Goal: Navigation & Orientation: Understand site structure

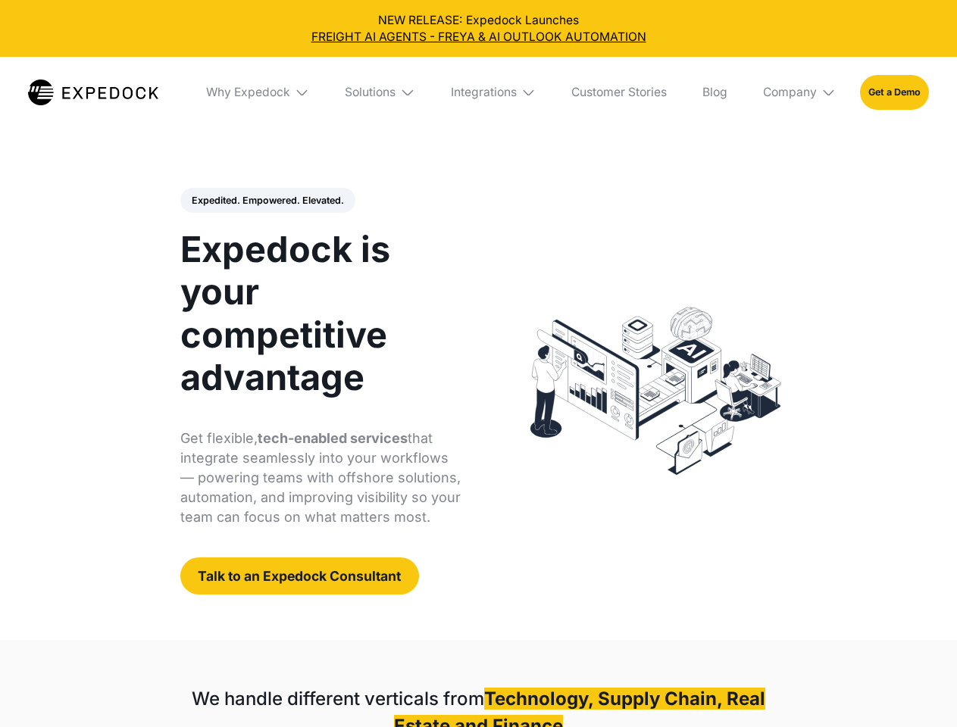
select select
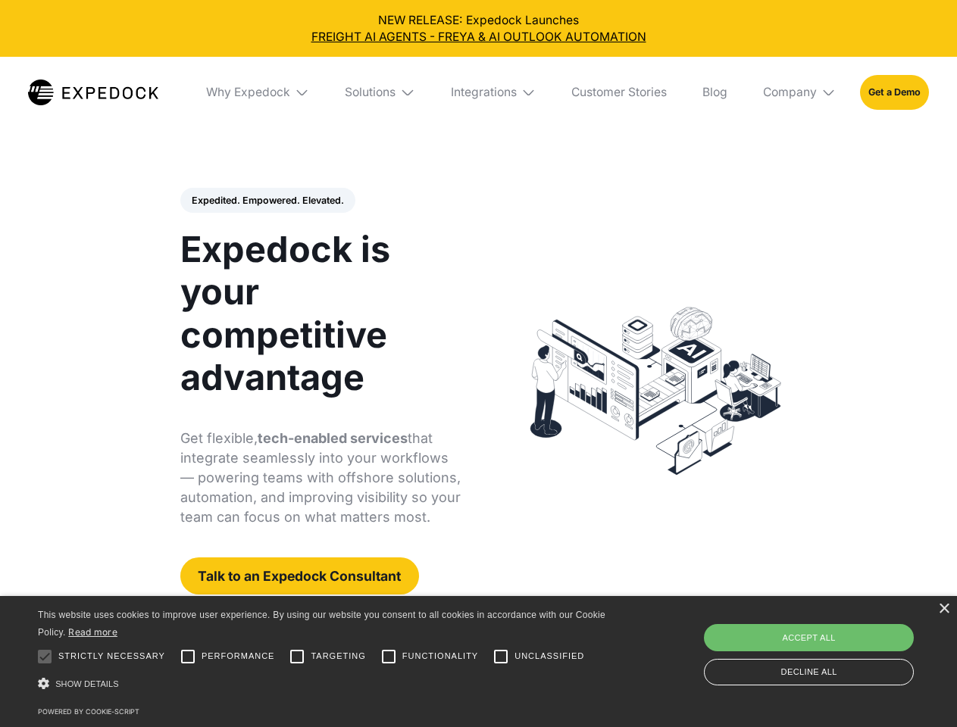
click at [478, 92] on div "Integrations" at bounding box center [484, 92] width 66 height 15
click at [258, 92] on div "Why Expedock" at bounding box center [248, 92] width 84 height 15
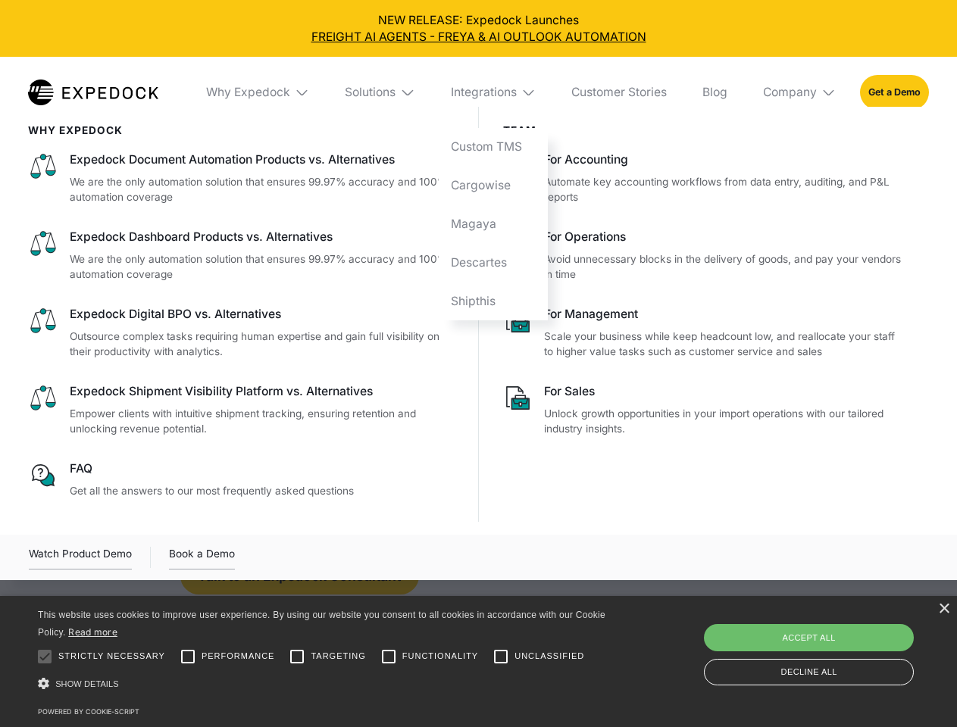
click at [381, 92] on div "Solutions" at bounding box center [370, 92] width 51 height 15
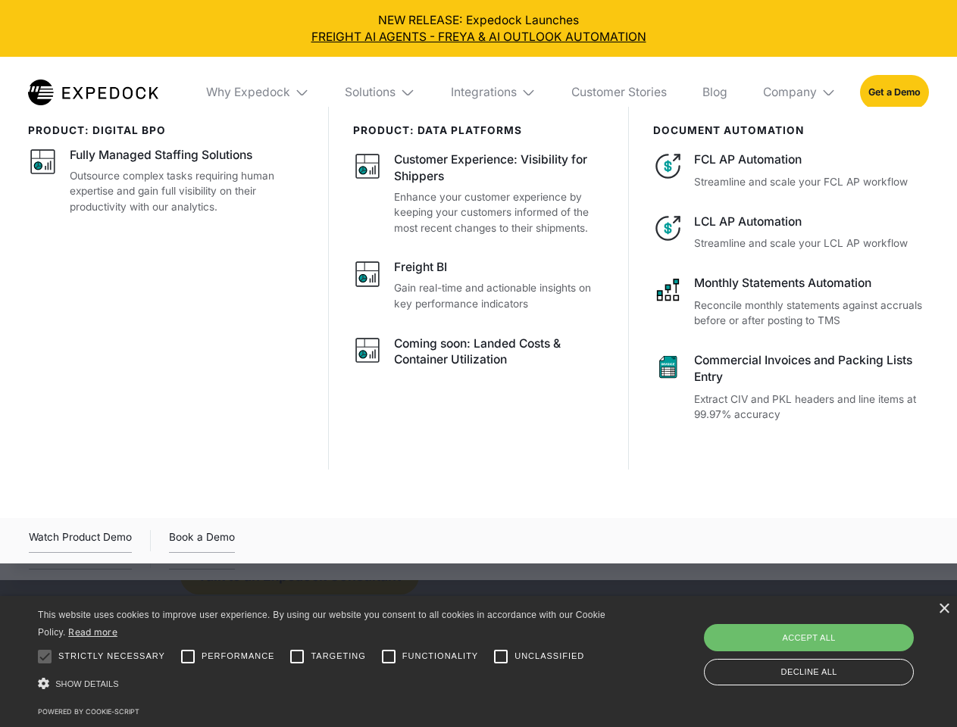
click at [494, 92] on div "Integrations" at bounding box center [484, 92] width 66 height 15
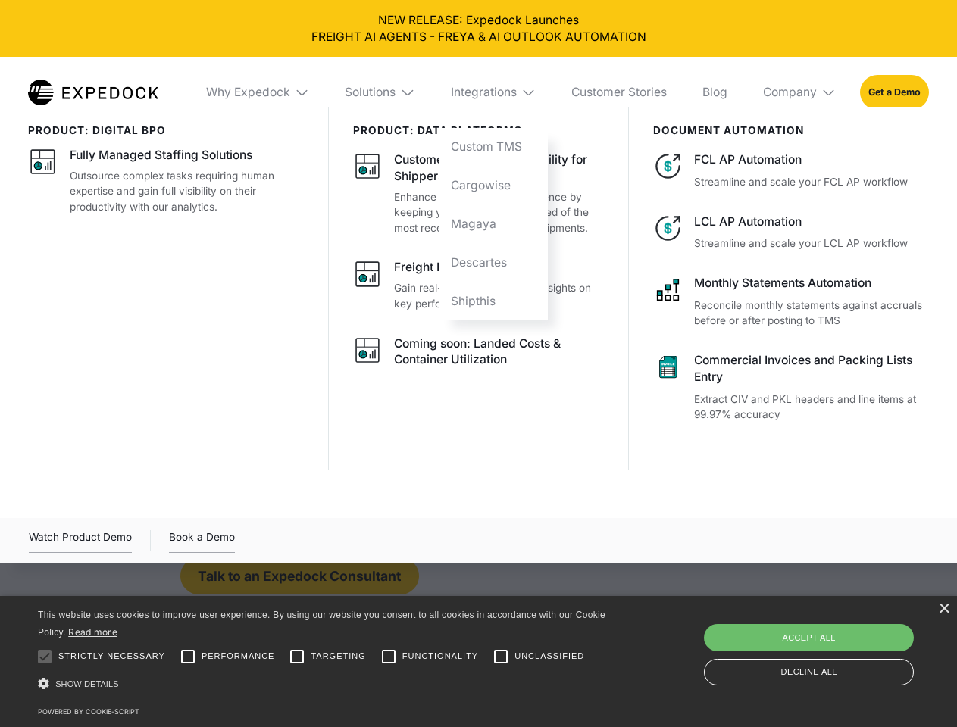
click at [800, 92] on div "Company" at bounding box center [790, 92] width 54 height 15
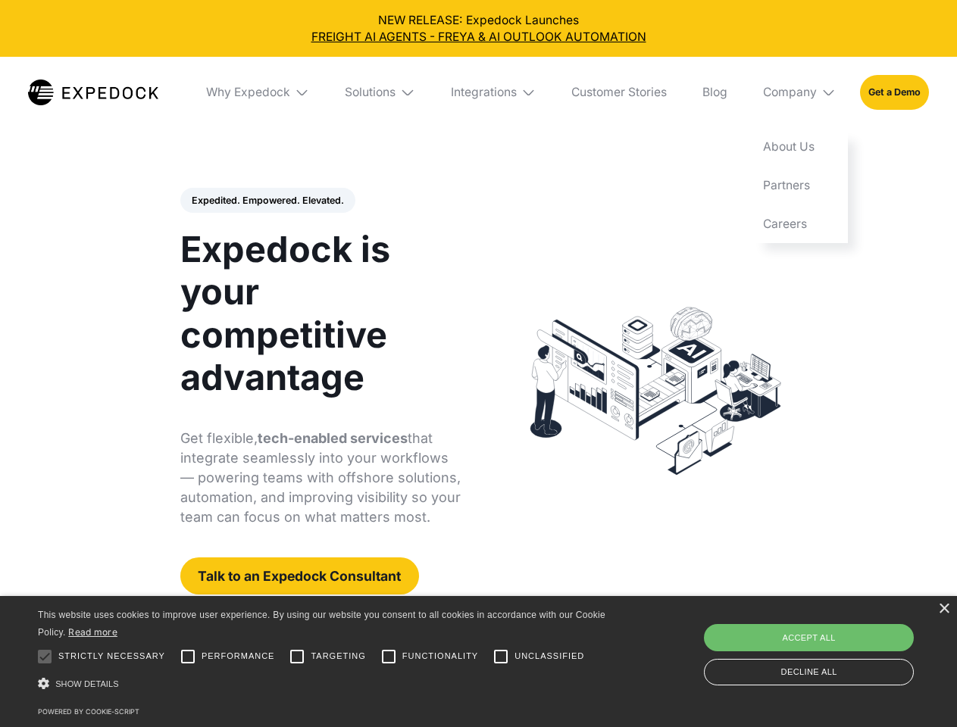
click at [267, 201] on div "Expedited. Empowered. Elevated. Automate Freight Document Extraction at 99.97% …" at bounding box center [320, 392] width 281 height 408
click at [45, 657] on div at bounding box center [45, 657] width 30 height 30
click at [188, 657] on input "Performance" at bounding box center [188, 657] width 30 height 30
checkbox input "true"
click at [297, 657] on input "Targeting" at bounding box center [297, 657] width 30 height 30
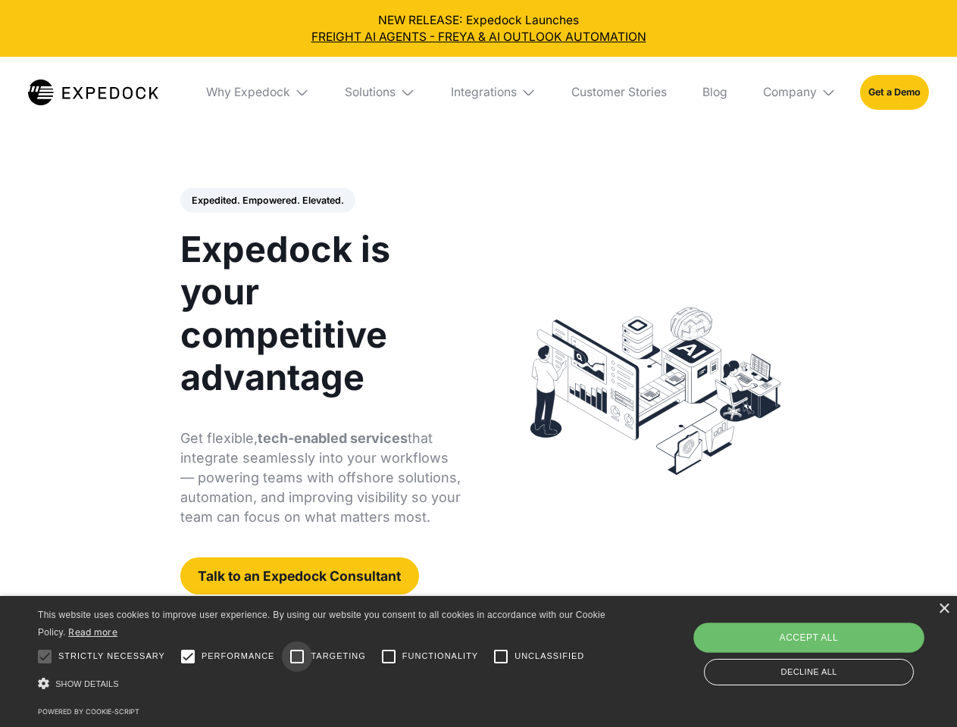
checkbox input "true"
click at [389, 657] on input "Functionality" at bounding box center [389, 657] width 30 height 30
checkbox input "true"
